Goal: Transaction & Acquisition: Purchase product/service

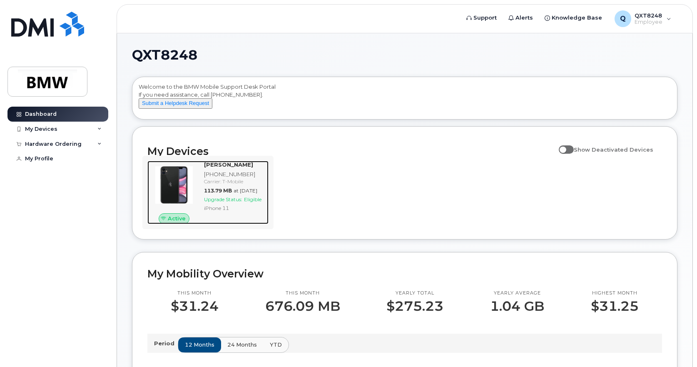
click at [230, 202] on span "Upgrade Status:" at bounding box center [223, 199] width 38 height 6
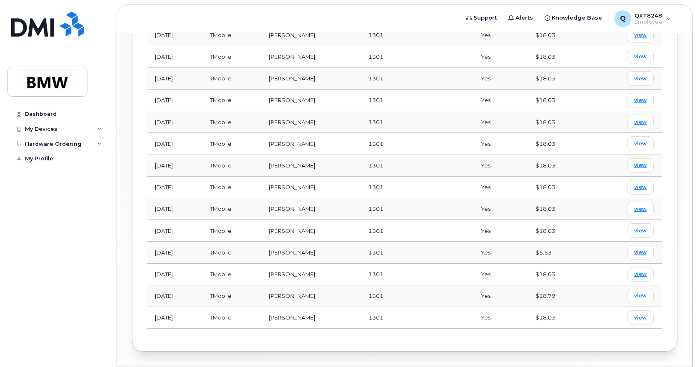
scroll to position [541, 0]
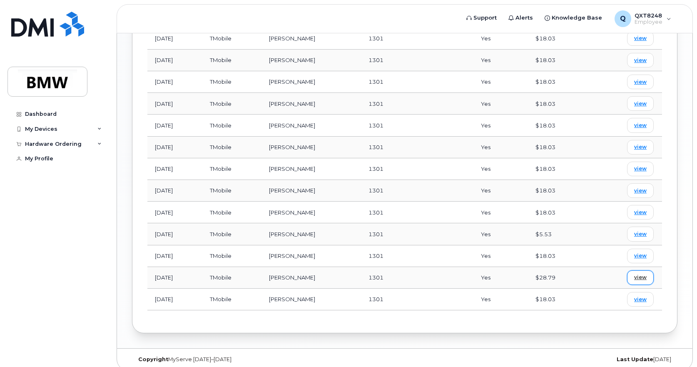
click at [639, 274] on span "view" at bounding box center [640, 277] width 12 height 7
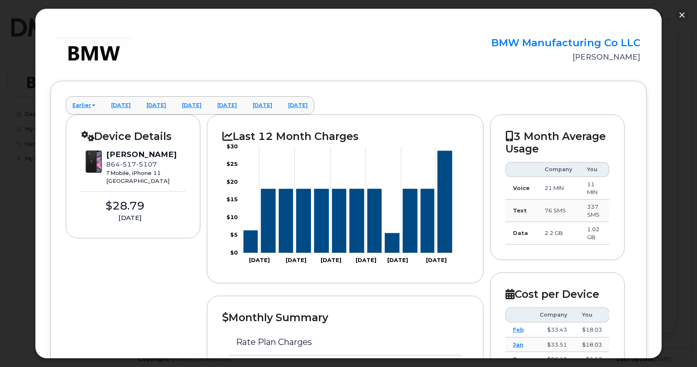
scroll to position [0, 0]
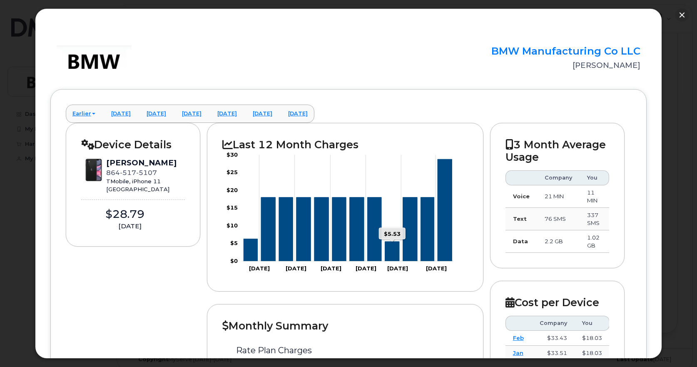
click at [394, 252] on icon "Series" at bounding box center [392, 251] width 14 height 20
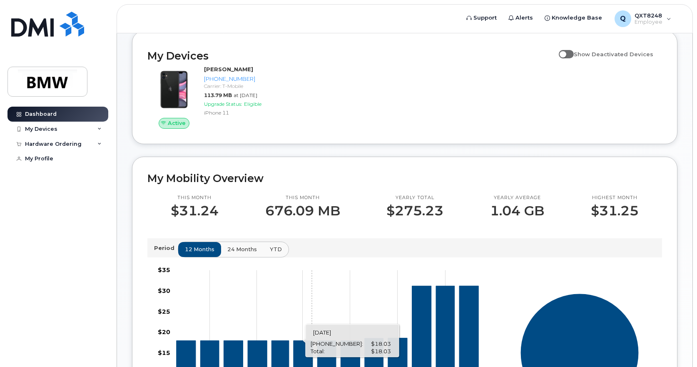
scroll to position [95, 0]
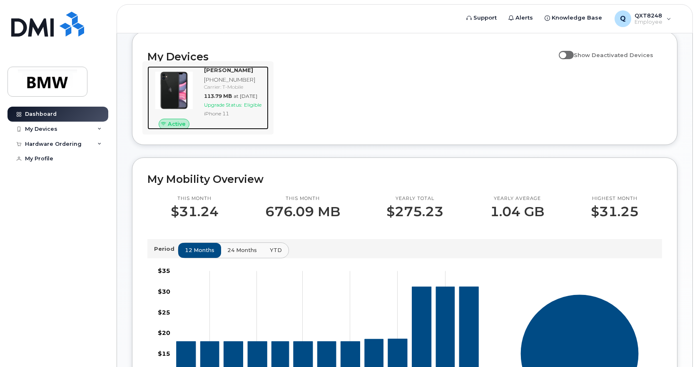
click at [236, 108] on span "Upgrade Status:" at bounding box center [223, 105] width 38 height 6
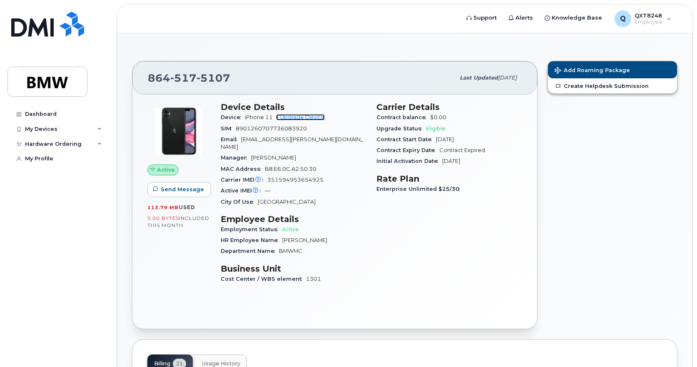
click at [296, 117] on link "+ Upgrade Device" at bounding box center [300, 117] width 49 height 6
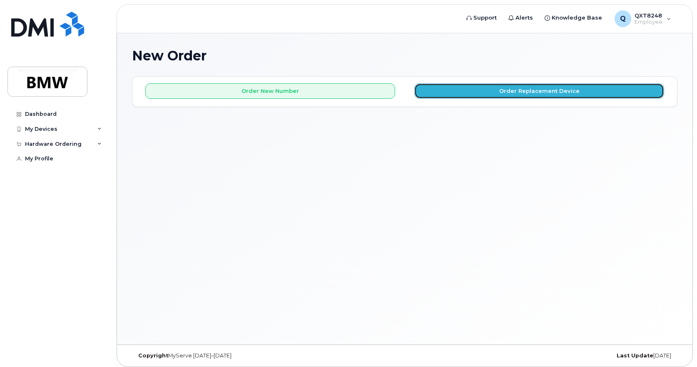
click at [542, 92] on button "Order Replacement Device" at bounding box center [539, 90] width 250 height 15
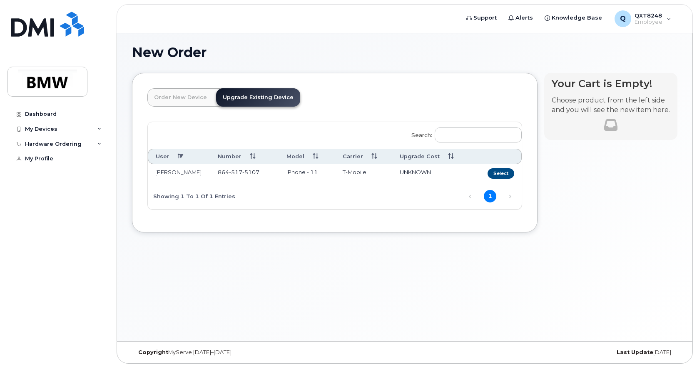
scroll to position [4, 0]
click at [499, 170] on button "Select" at bounding box center [501, 172] width 27 height 10
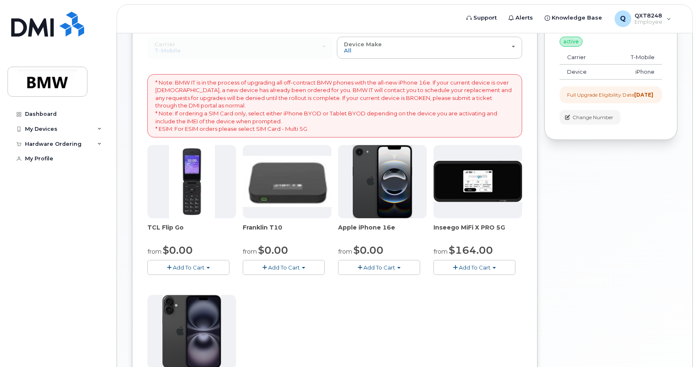
scroll to position [87, 0]
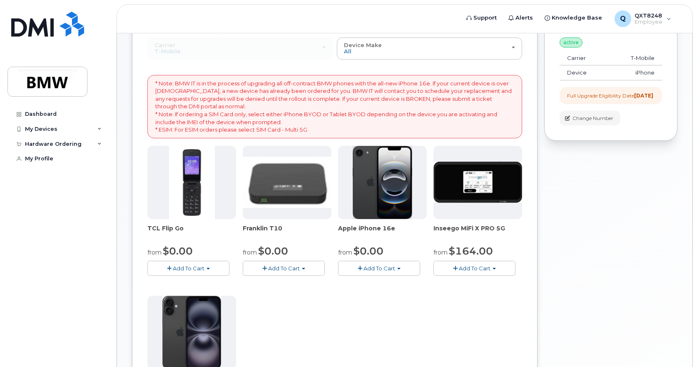
click at [387, 269] on span "Add To Cart" at bounding box center [379, 268] width 32 height 7
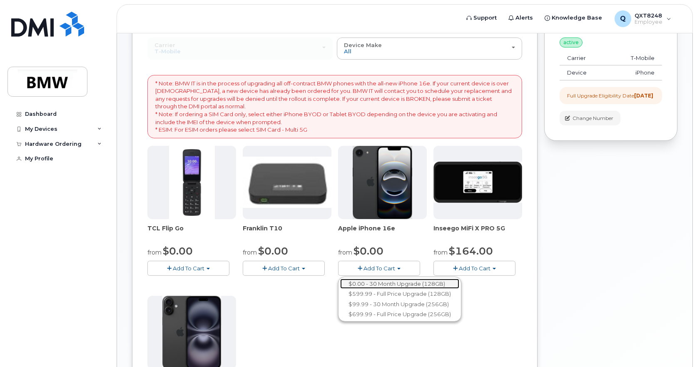
click at [358, 283] on link "$0.00 - 30 Month Upgrade (128GB)" at bounding box center [399, 284] width 119 height 10
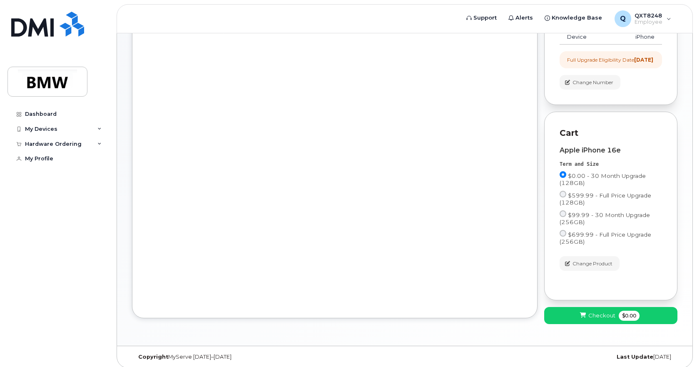
scroll to position [136, 0]
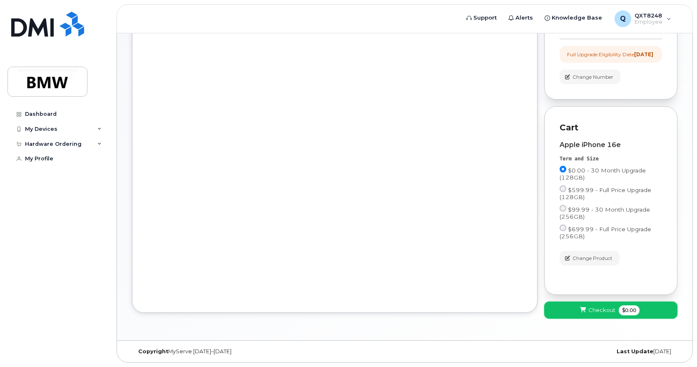
click at [609, 311] on span "Checkout" at bounding box center [601, 310] width 27 height 8
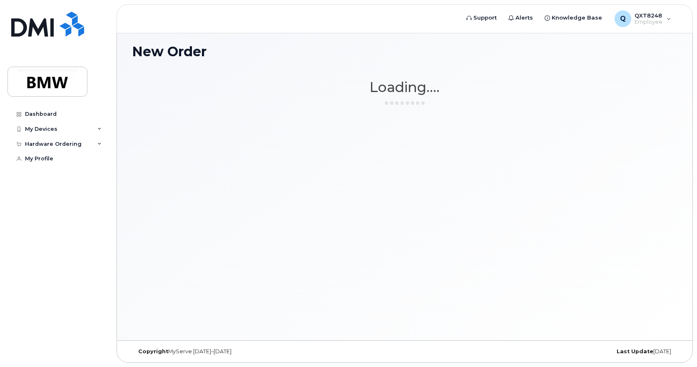
scroll to position [4, 0]
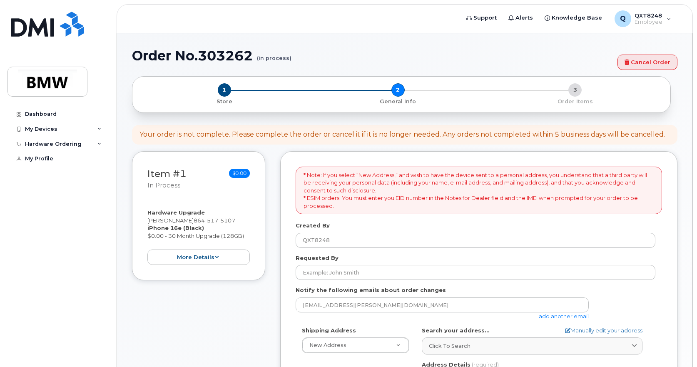
select select
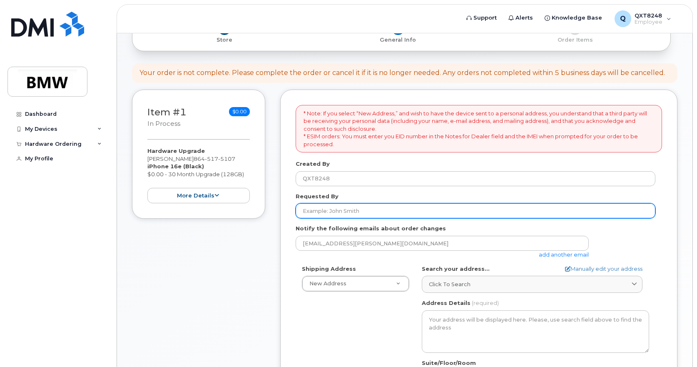
scroll to position [83, 0]
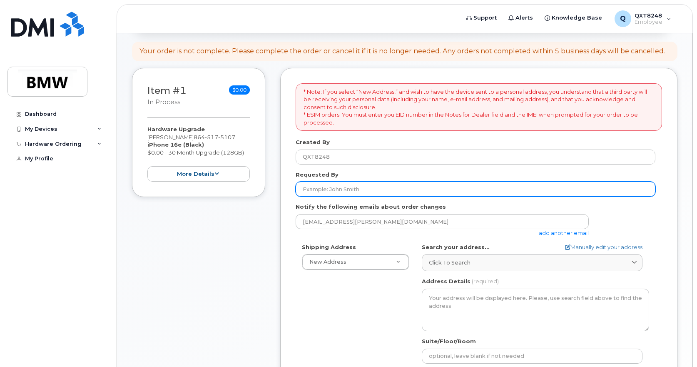
click at [341, 188] on input "Requested By" at bounding box center [476, 189] width 360 height 15
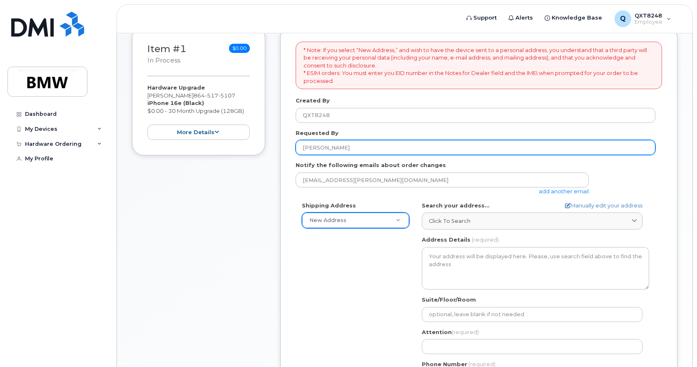
type input "[PERSON_NAME]"
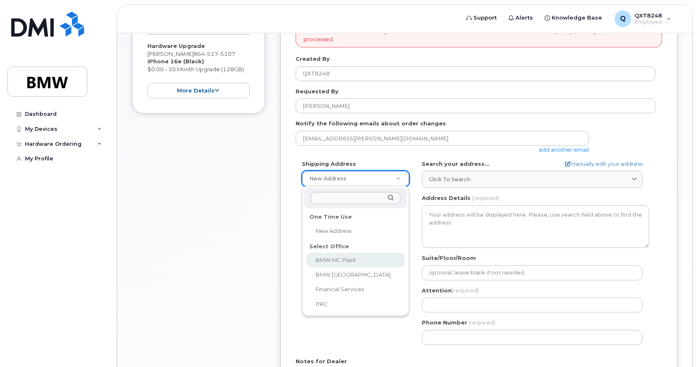
scroll to position [208, 0]
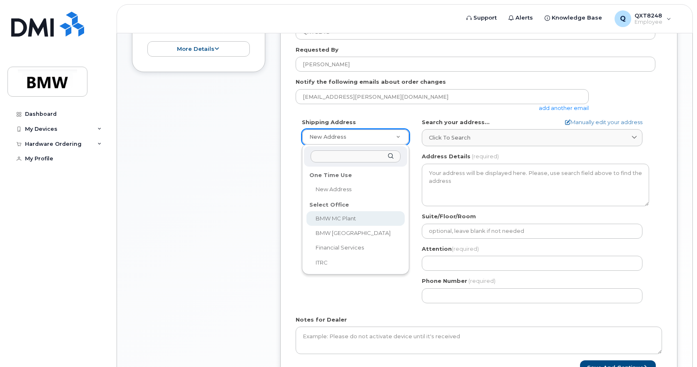
select select
type textarea "1400 Highway 101 S GREER SC 29651-6731 UNITED STATES Greer South Carolina 29651…"
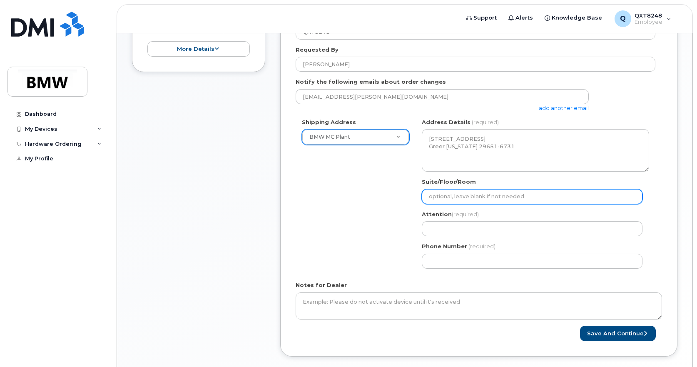
click at [458, 199] on input "Suite/Floor/Room" at bounding box center [532, 196] width 221 height 15
select select
type input "O"
select select
type input "OA"
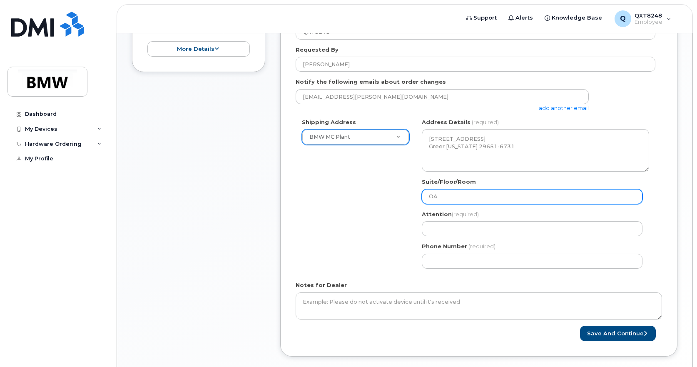
select select
type input "OAB"
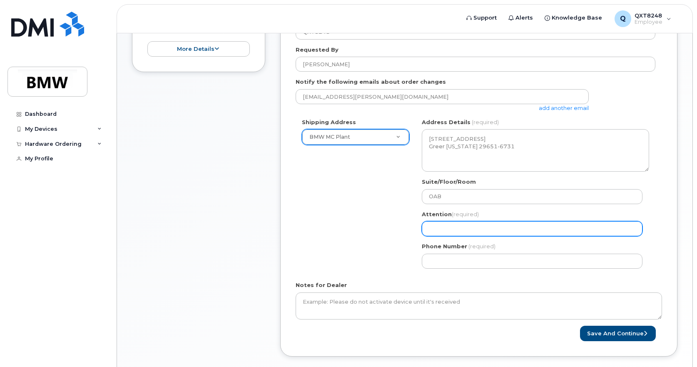
click at [448, 229] on input "Attention (required)" at bounding box center [532, 228] width 221 height 15
select select
type input "B"
select select
type input "Be"
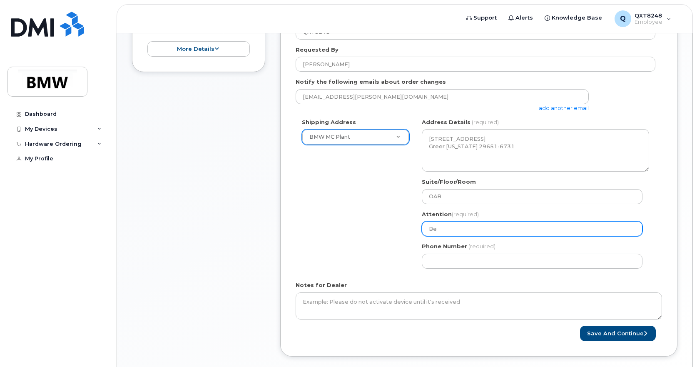
select select
type input "Ben"
select select
type input "Ben S"
select select
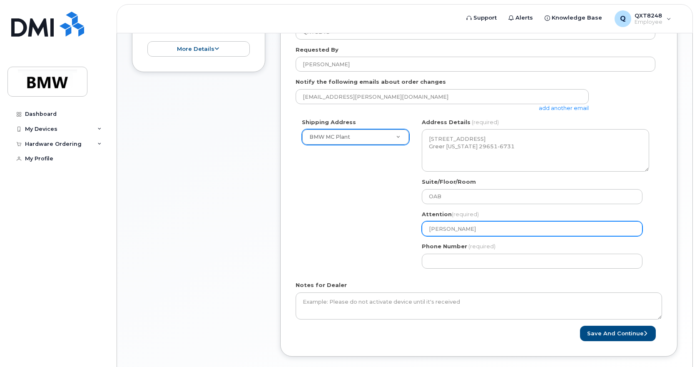
type input "Ben Sh"
select select
type input "Ben Sho"
select select
type input "Ben Shoc"
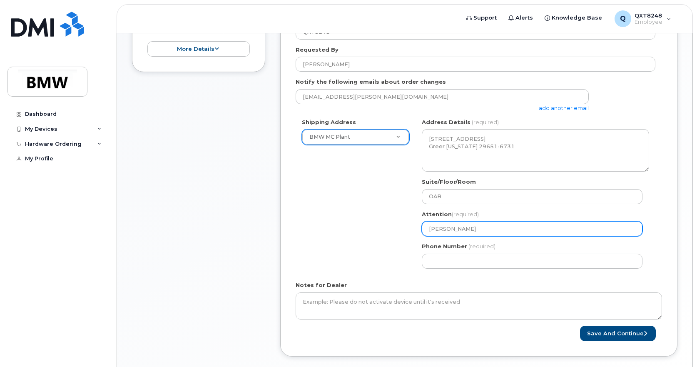
select select
type input "Ben Shock"
select select
type input "Ben Shockl"
select select
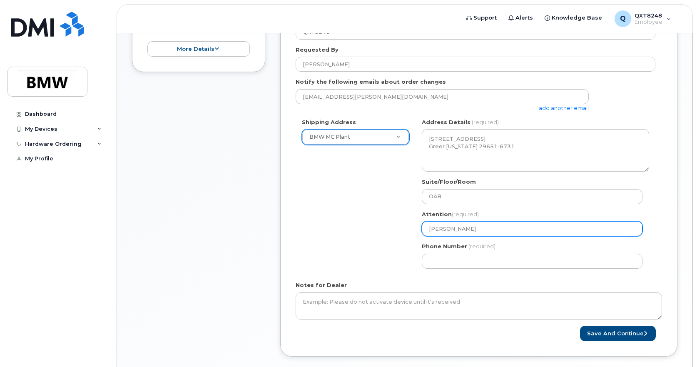
type input "Ben Shockle"
select select
type input "[PERSON_NAME]"
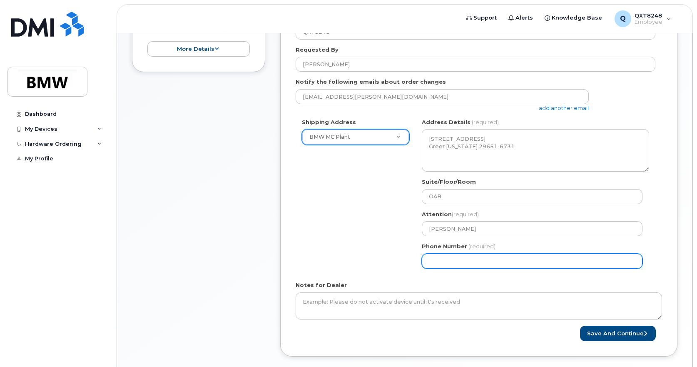
click at [445, 264] on input "Phone Number" at bounding box center [532, 261] width 221 height 15
select select
type input "864"
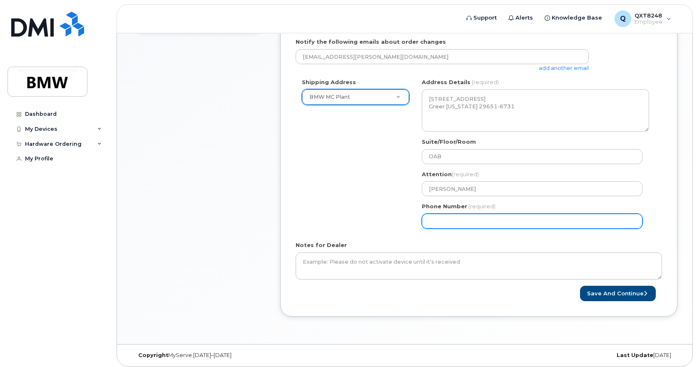
scroll to position [252, 0]
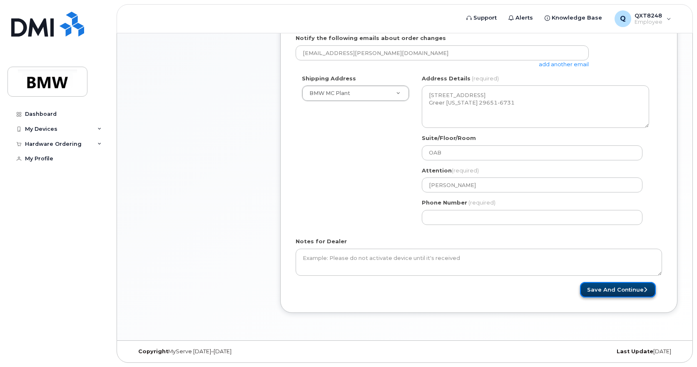
click at [628, 288] on button "Save and Continue" at bounding box center [618, 289] width 76 height 15
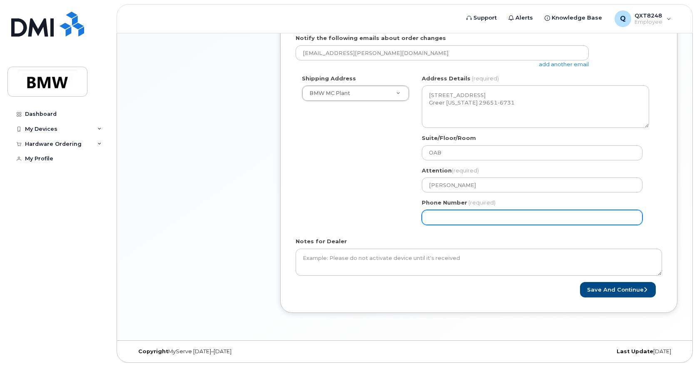
click at [432, 218] on input "Phone Number" at bounding box center [532, 217] width 221 height 15
click at [430, 218] on input "Phone Number" at bounding box center [532, 217] width 221 height 15
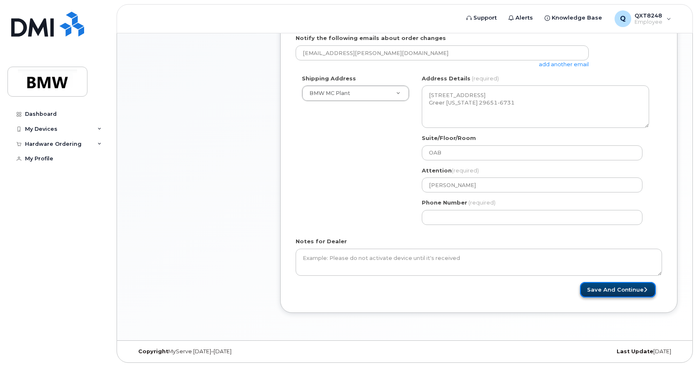
click at [624, 288] on button "Save and Continue" at bounding box center [618, 289] width 76 height 15
click at [520, 236] on form "* Note: If you select “New Address,” and wish to have the device sent to a pers…" at bounding box center [479, 106] width 366 height 383
click at [611, 291] on button "Save and Continue" at bounding box center [618, 289] width 76 height 15
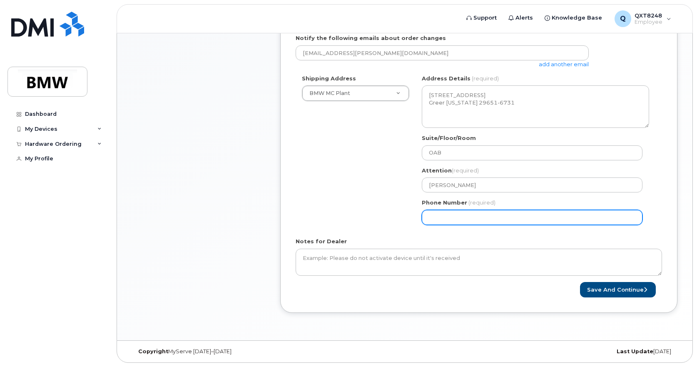
click at [471, 214] on input "Phone Number" at bounding box center [532, 217] width 221 height 15
drag, startPoint x: 474, startPoint y: 214, endPoint x: 354, endPoint y: 215, distance: 120.3
click at [354, 215] on div "Shipping Address BMW MC Plant New Address BMW MC Plant BMW North America Financ…" at bounding box center [476, 153] width 360 height 157
type input "864"
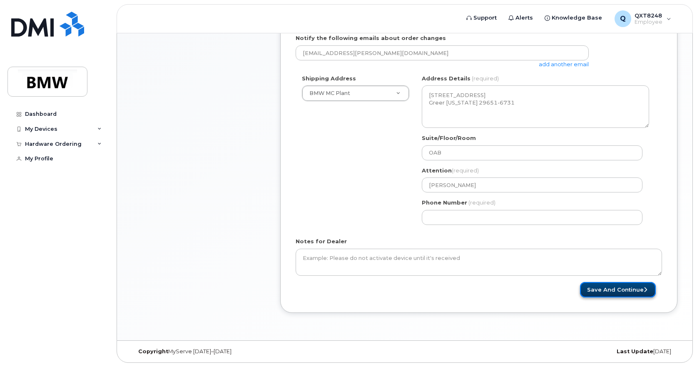
click at [621, 290] on button "Save and Continue" at bounding box center [618, 289] width 76 height 15
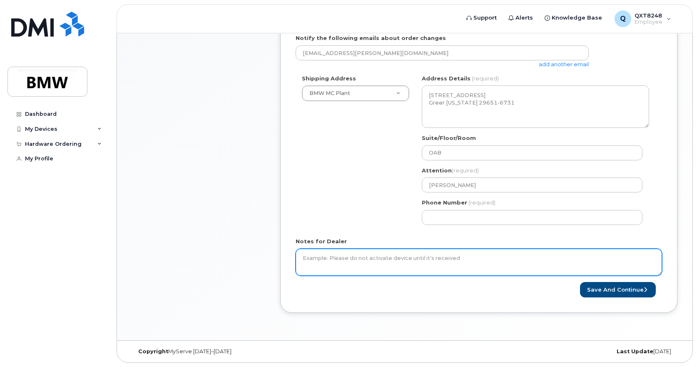
click at [369, 259] on textarea "Notes for Dealer" at bounding box center [479, 262] width 366 height 27
drag, startPoint x: 446, startPoint y: 260, endPoint x: 338, endPoint y: 260, distance: 107.8
click at [338, 260] on textarea "Notes for Dealer" at bounding box center [479, 262] width 366 height 27
drag, startPoint x: 459, startPoint y: 260, endPoint x: 329, endPoint y: 255, distance: 130.0
click at [343, 257] on textarea "Notes for Dealer" at bounding box center [479, 262] width 366 height 27
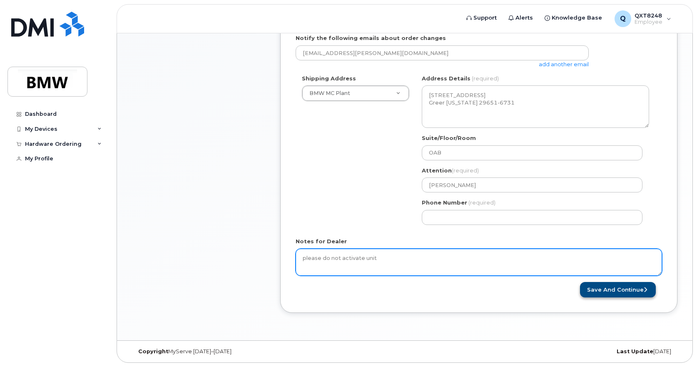
type textarea "please do not activate unit"
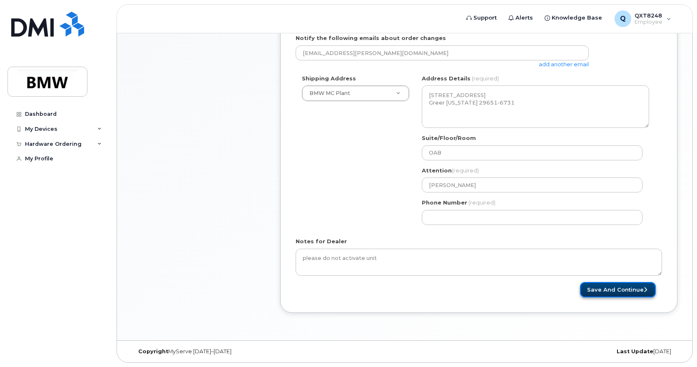
click at [615, 291] on button "Save and Continue" at bounding box center [618, 289] width 76 height 15
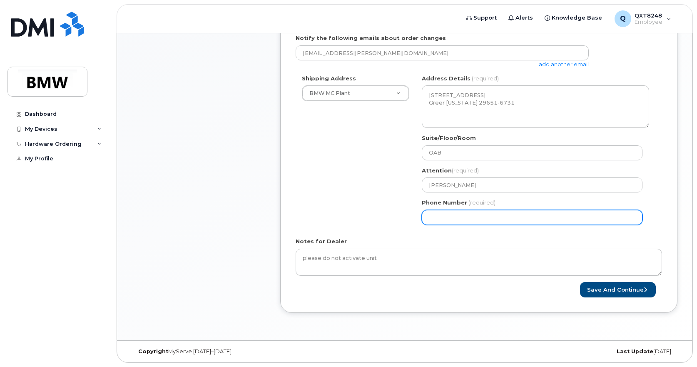
drag, startPoint x: 499, startPoint y: 217, endPoint x: 334, endPoint y: 222, distance: 164.9
click at [335, 222] on div "Shipping Address BMW MC Plant New Address BMW MC Plant BMW North America Financ…" at bounding box center [476, 153] width 360 height 157
type input "864809737"
select select
type input "8648097378"
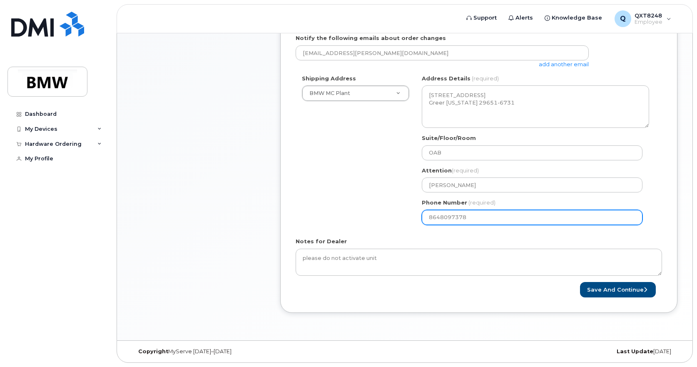
select select
type input "8"
type input "864517510"
select select
type input "8645175107"
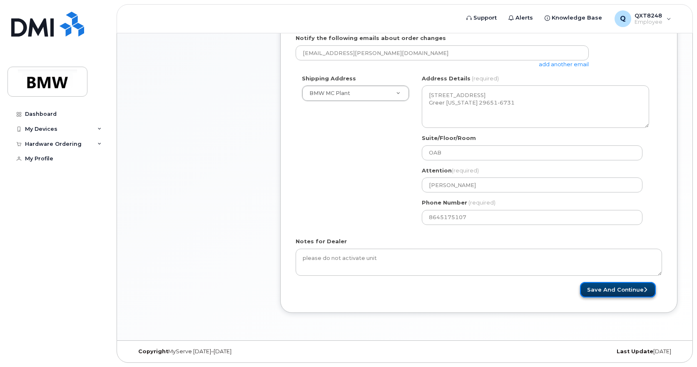
click at [638, 286] on button "Save and Continue" at bounding box center [618, 289] width 76 height 15
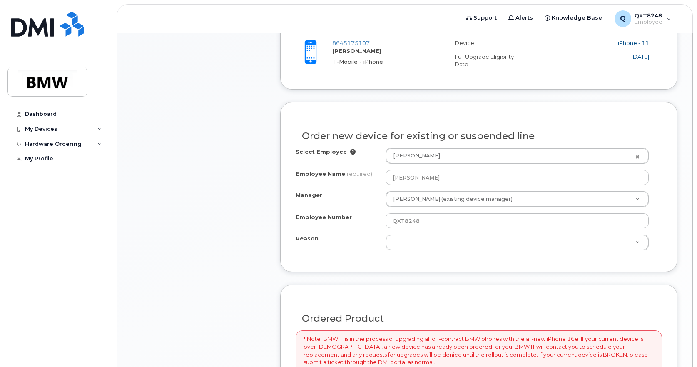
scroll to position [333, 0]
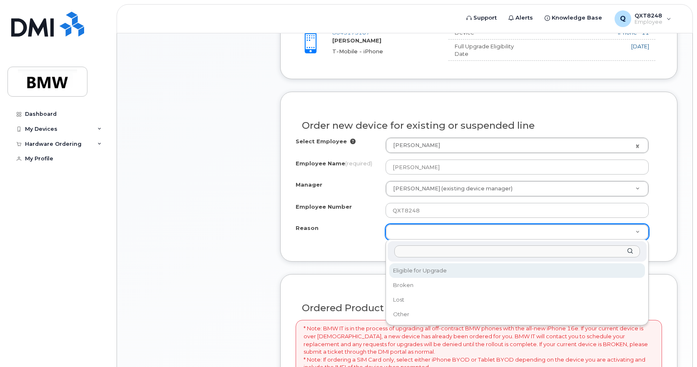
select select "eligible_for_upgrade"
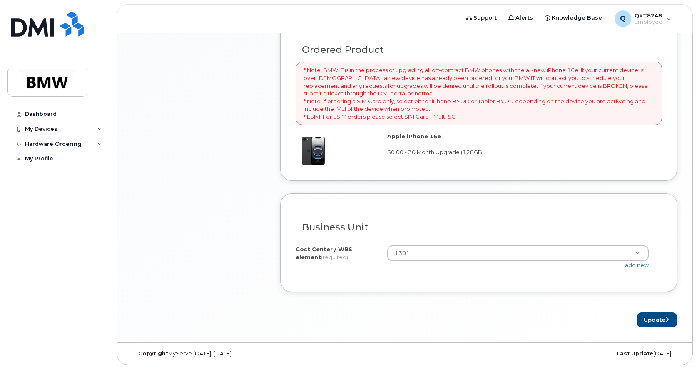
scroll to position [593, 0]
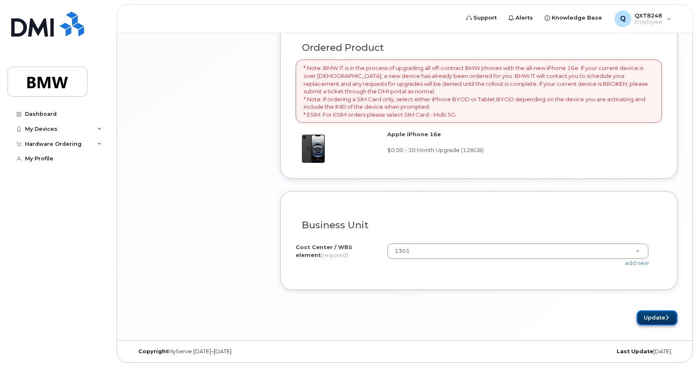
click at [657, 314] on button "Update" at bounding box center [657, 317] width 41 height 15
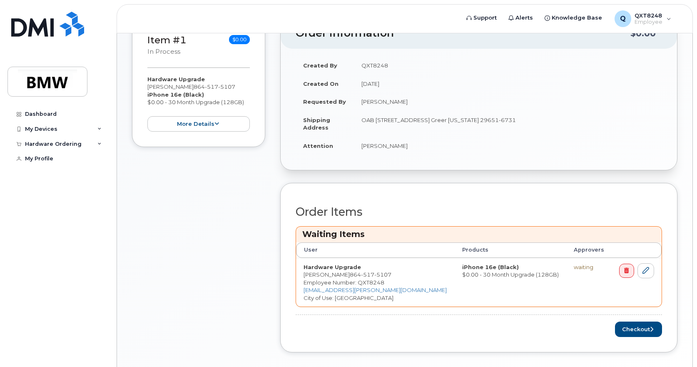
scroll to position [208, 0]
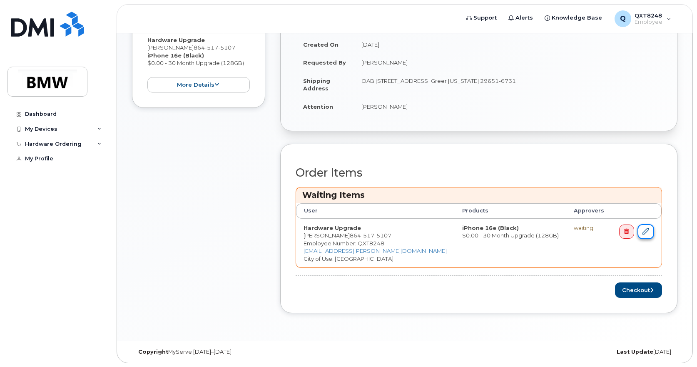
click at [644, 231] on icon at bounding box center [645, 231] width 7 height 7
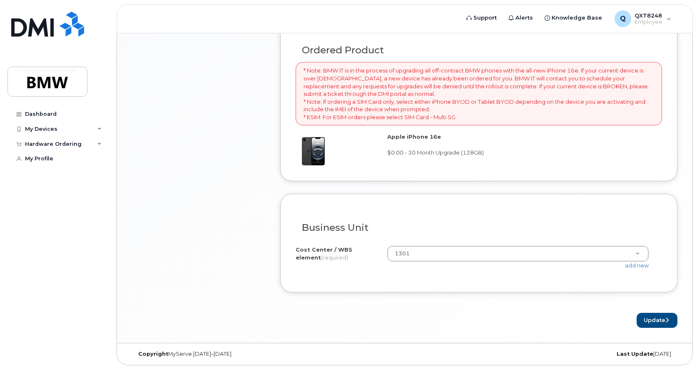
scroll to position [593, 0]
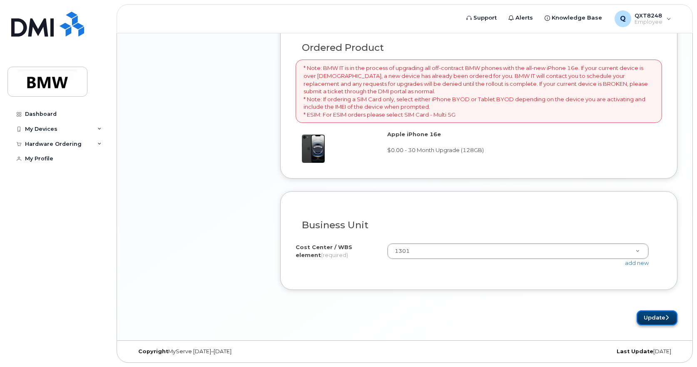
click at [656, 313] on button "Update" at bounding box center [657, 317] width 41 height 15
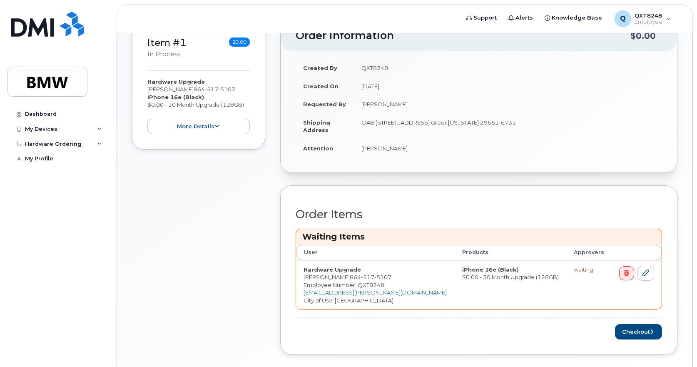
scroll to position [209, 0]
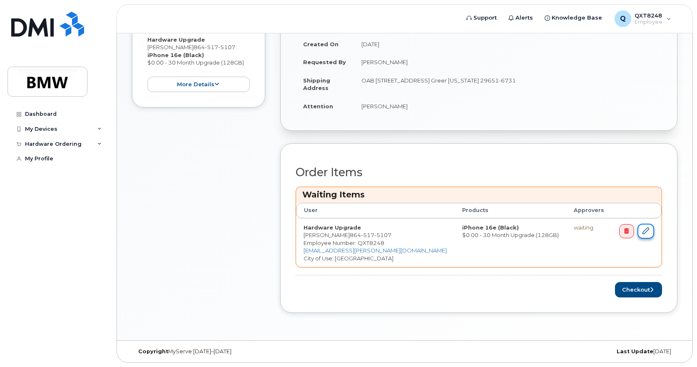
click at [647, 233] on icon at bounding box center [645, 230] width 7 height 7
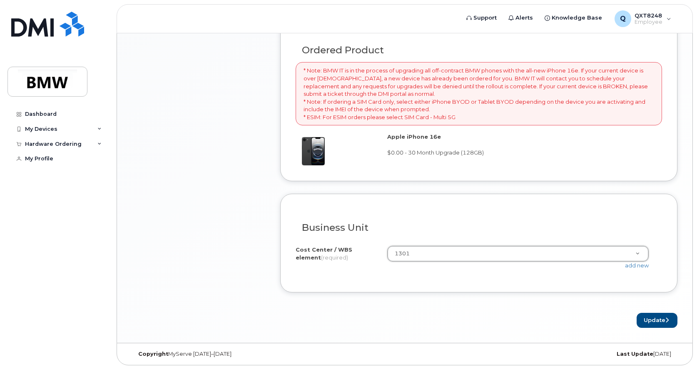
scroll to position [593, 0]
